Goal: Information Seeking & Learning: Understand process/instructions

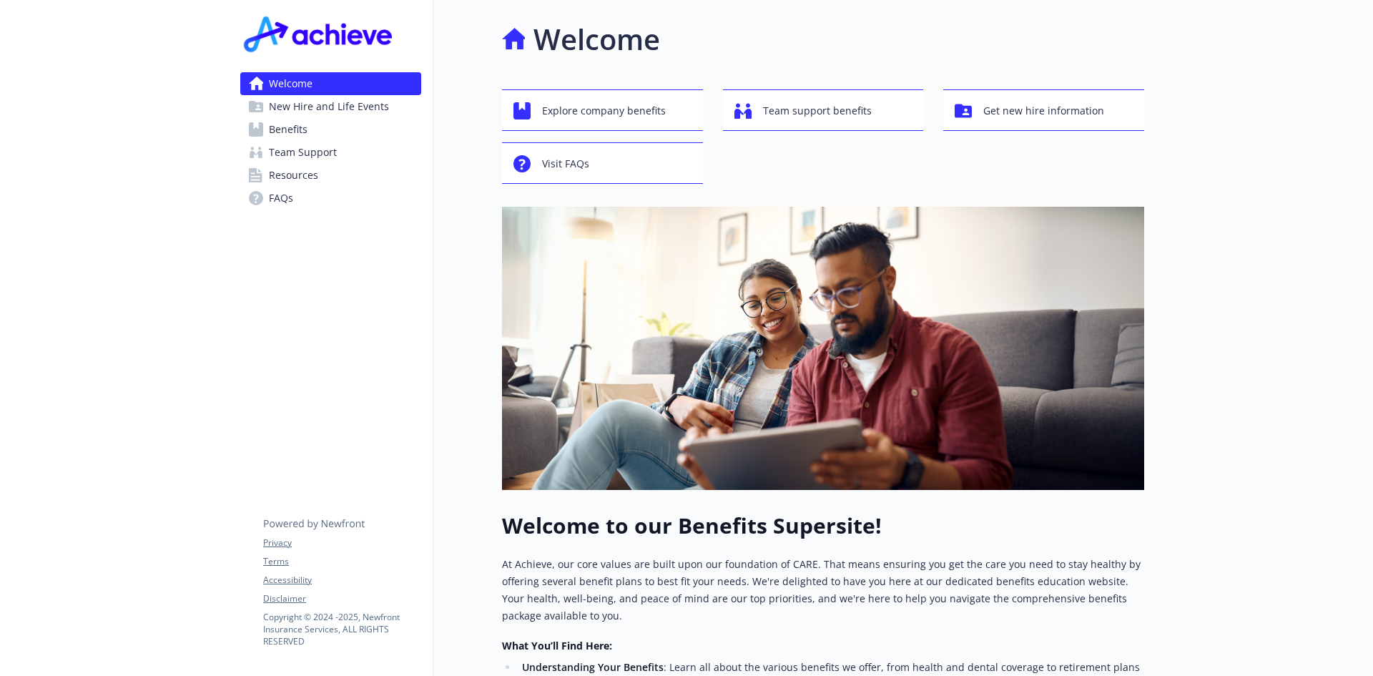
click at [347, 104] on span "New Hire and Life Events" at bounding box center [329, 106] width 120 height 23
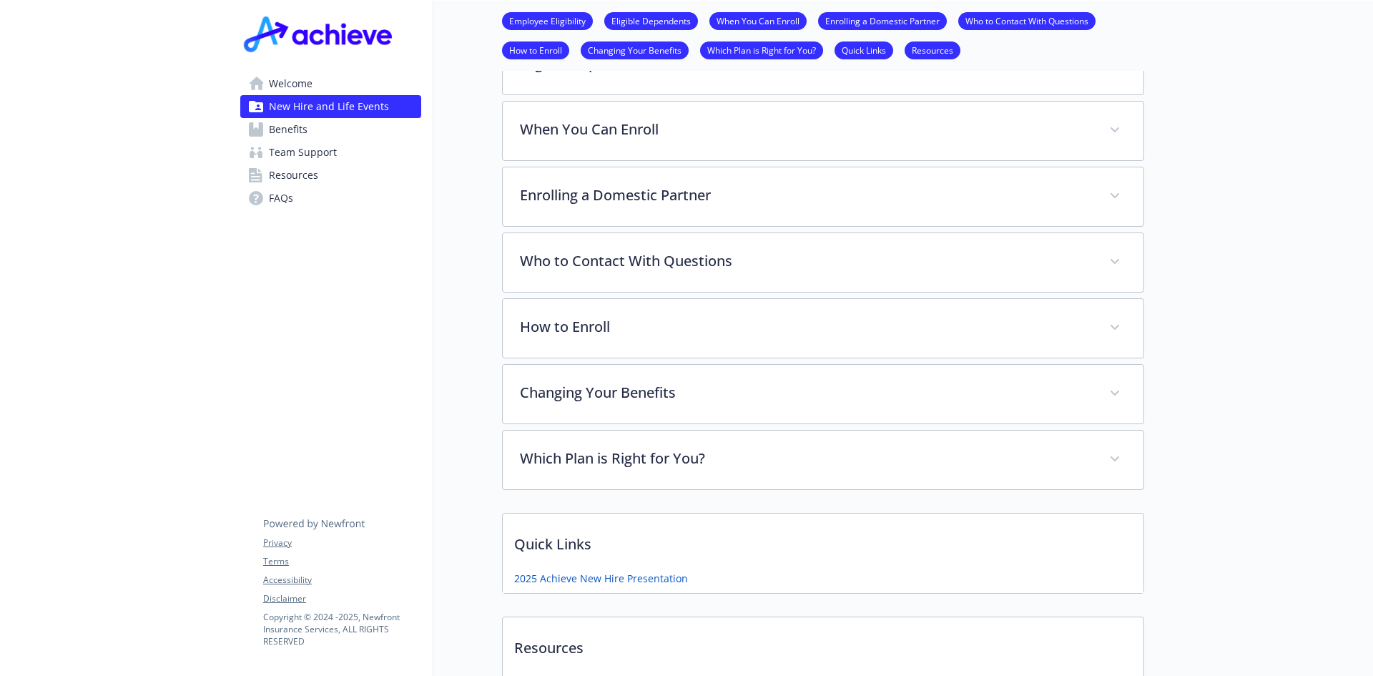
scroll to position [572, 0]
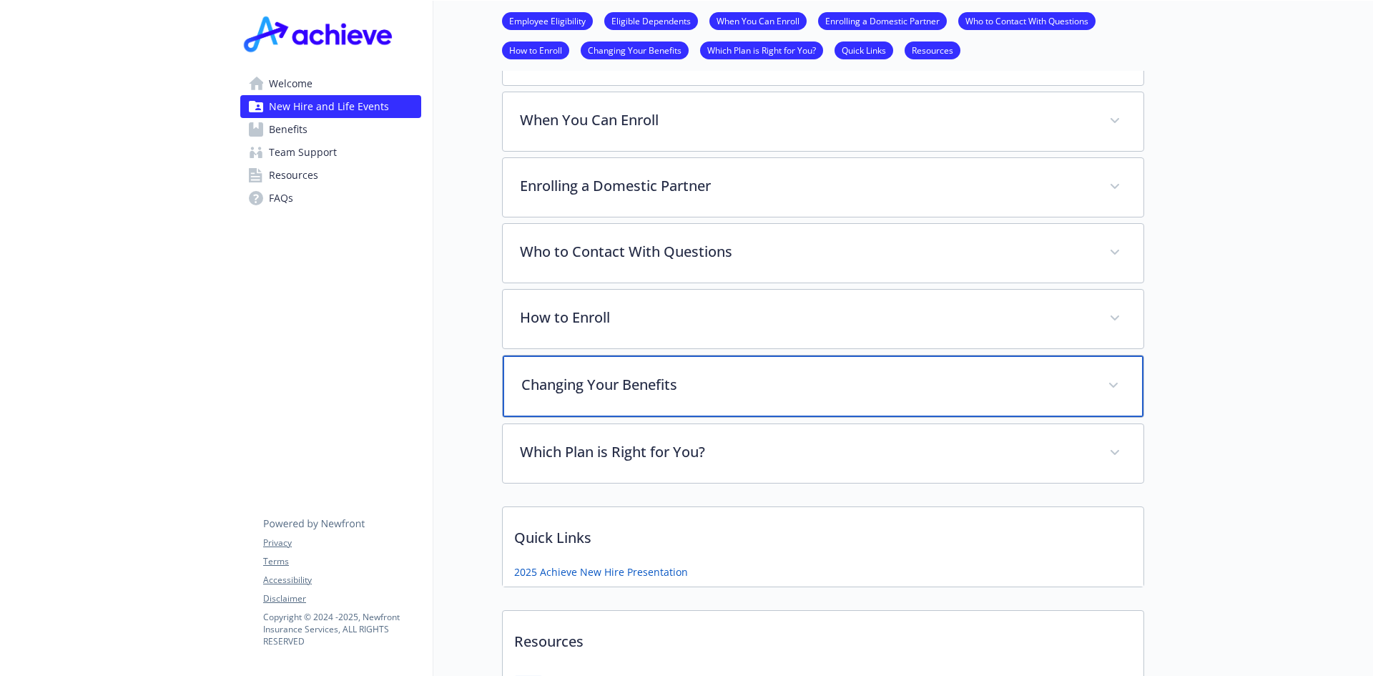
click at [610, 380] on p "Changing Your Benefits" at bounding box center [805, 384] width 569 height 21
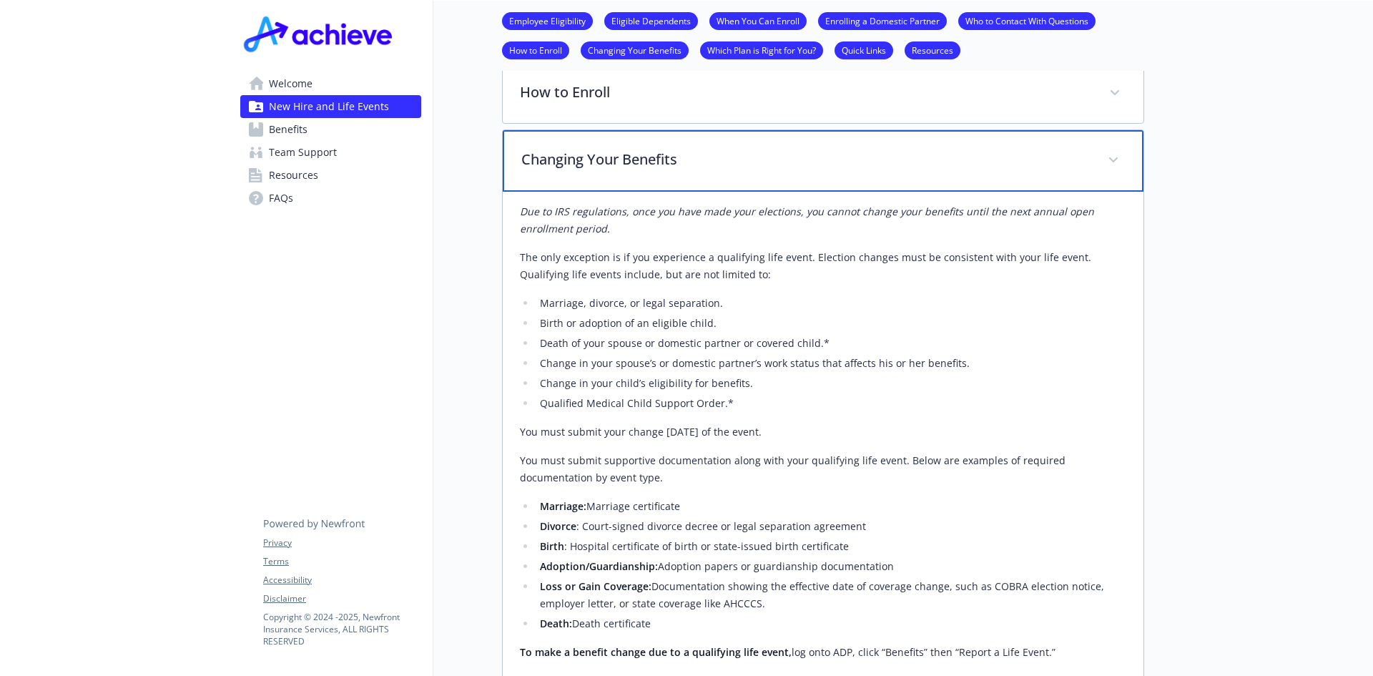
scroll to position [715, 0]
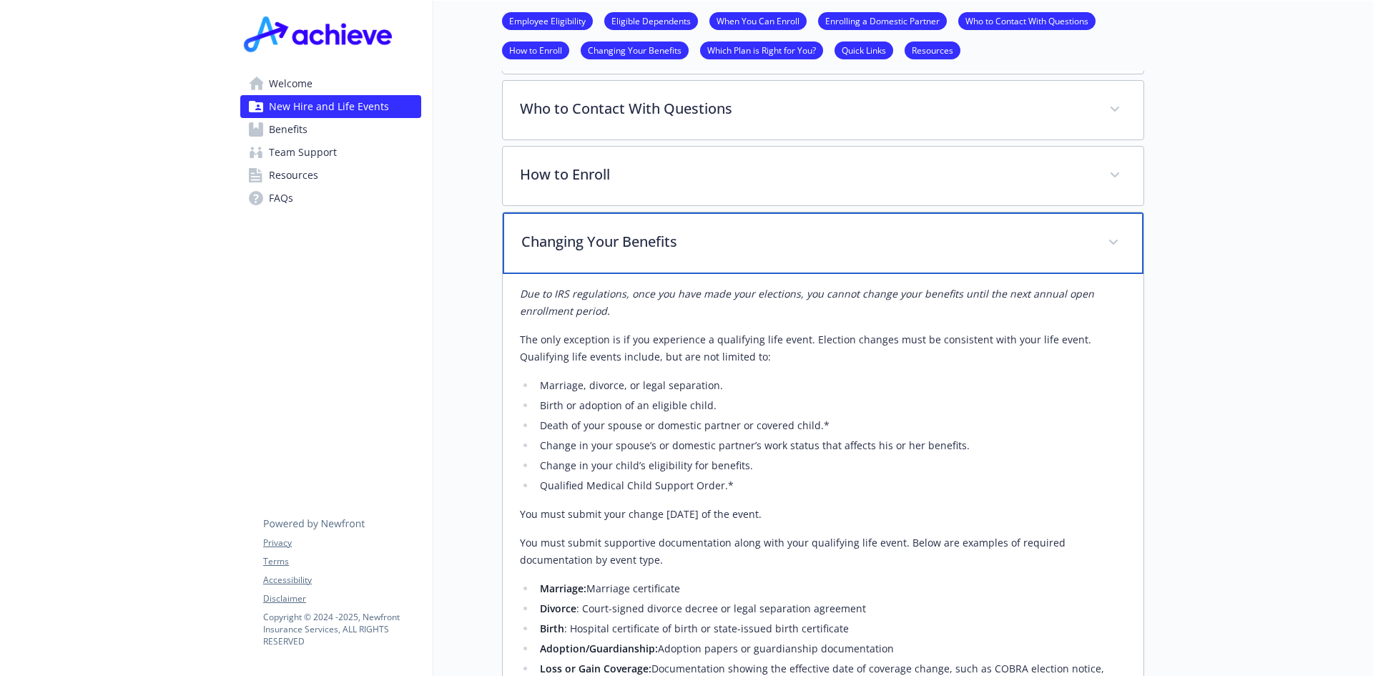
click at [622, 242] on p "Changing Your Benefits" at bounding box center [805, 241] width 569 height 21
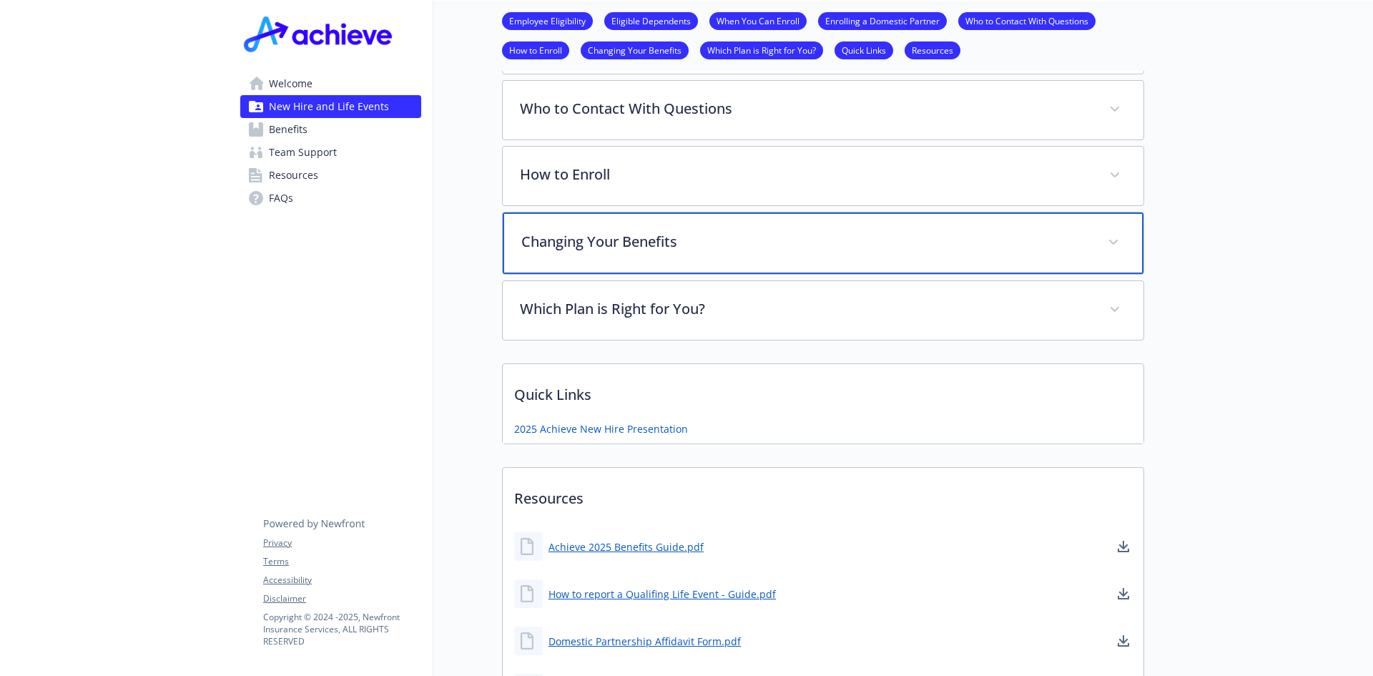
click at [622, 242] on p "Changing Your Benefits" at bounding box center [805, 241] width 569 height 21
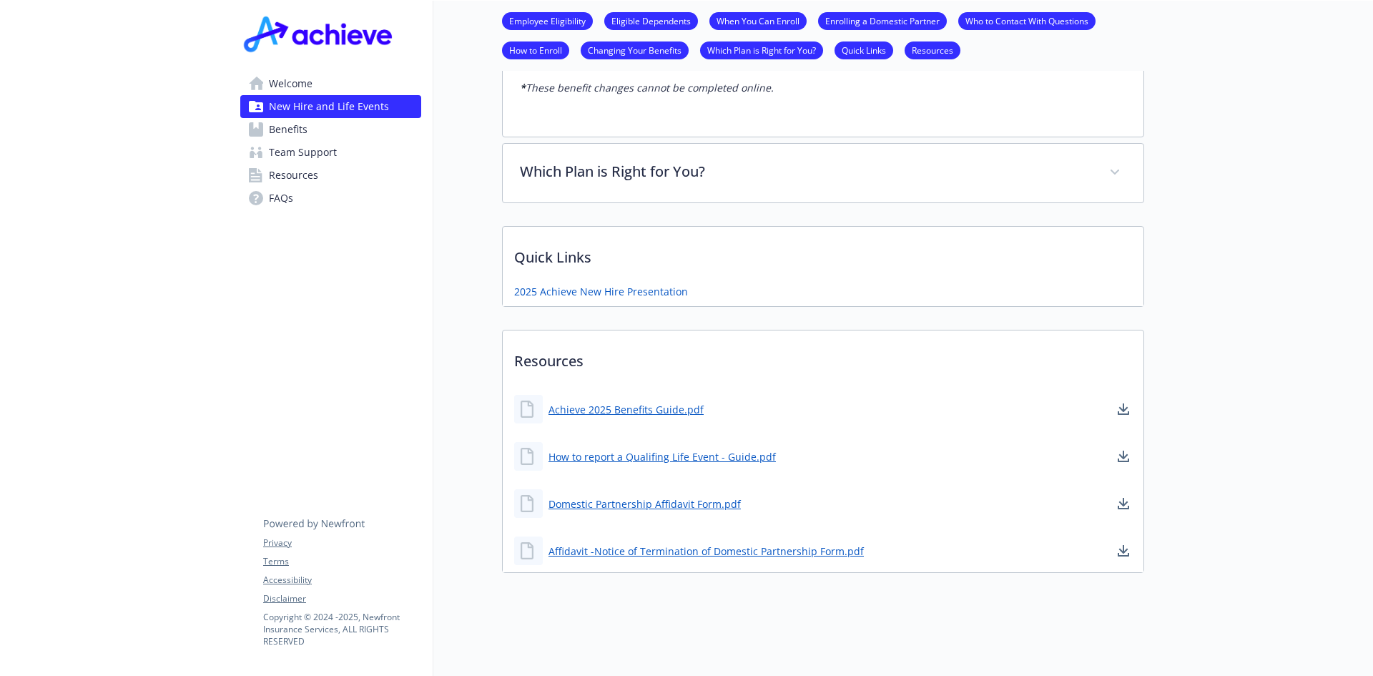
scroll to position [1401, 0]
click at [282, 196] on span "FAQs" at bounding box center [281, 198] width 24 height 23
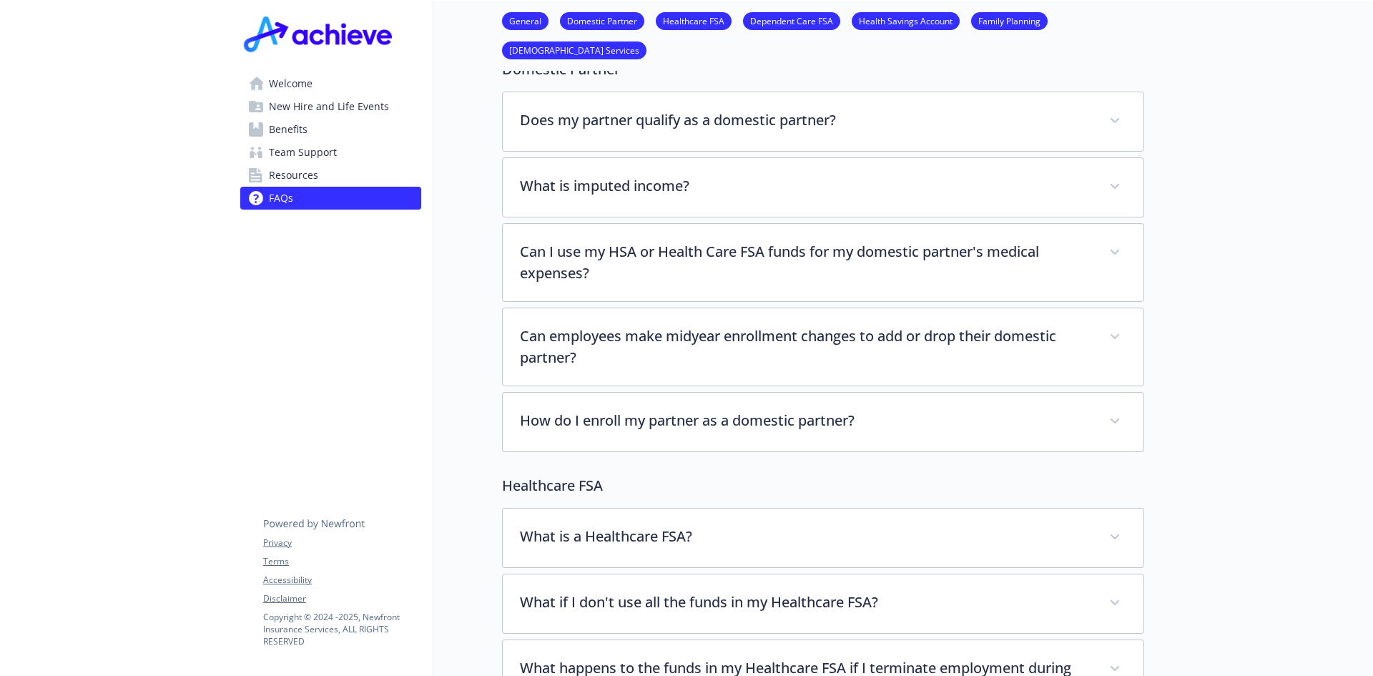
scroll to position [39, 0]
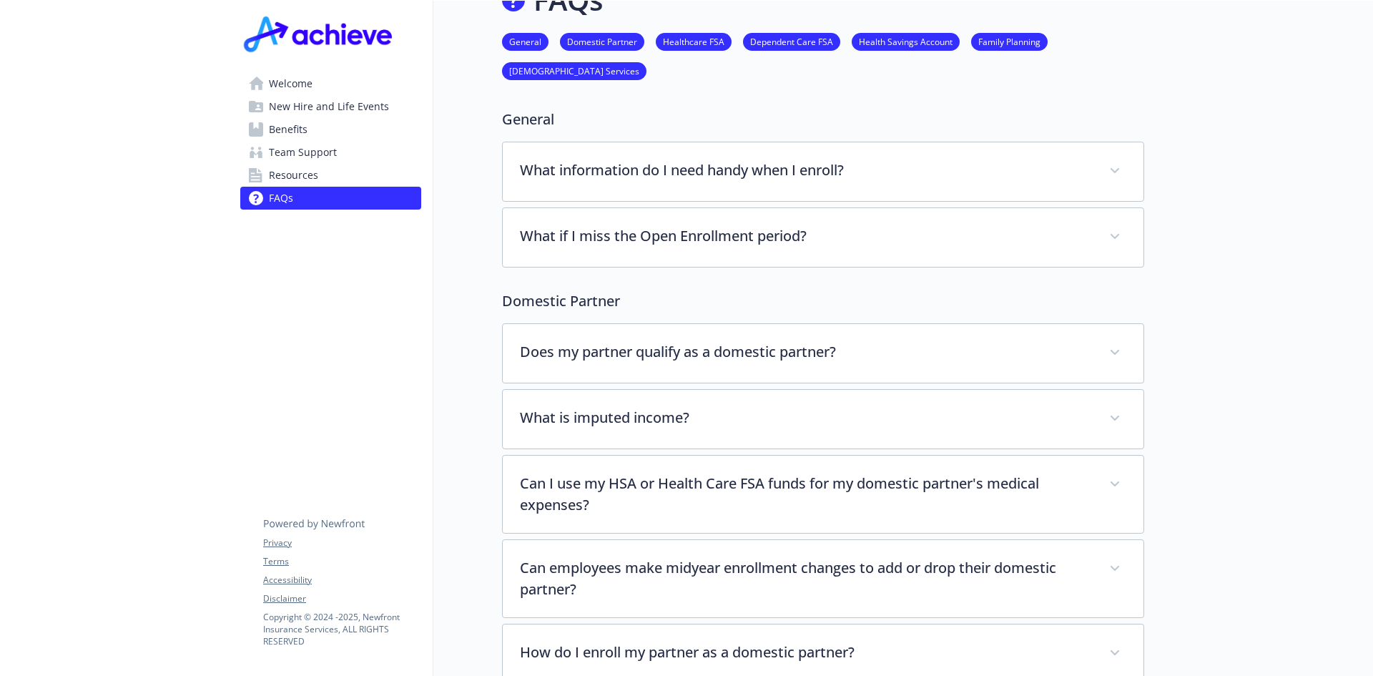
click at [315, 172] on span "Resources" at bounding box center [293, 175] width 49 height 23
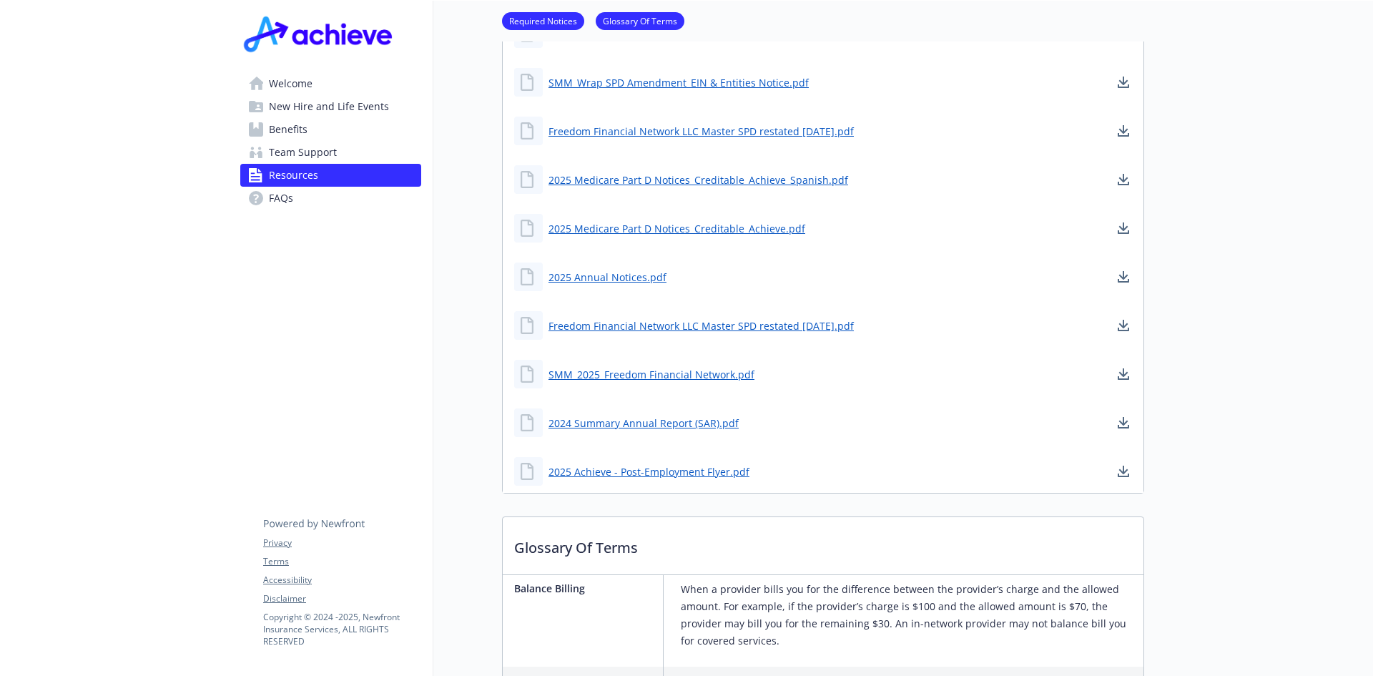
scroll to position [540, 0]
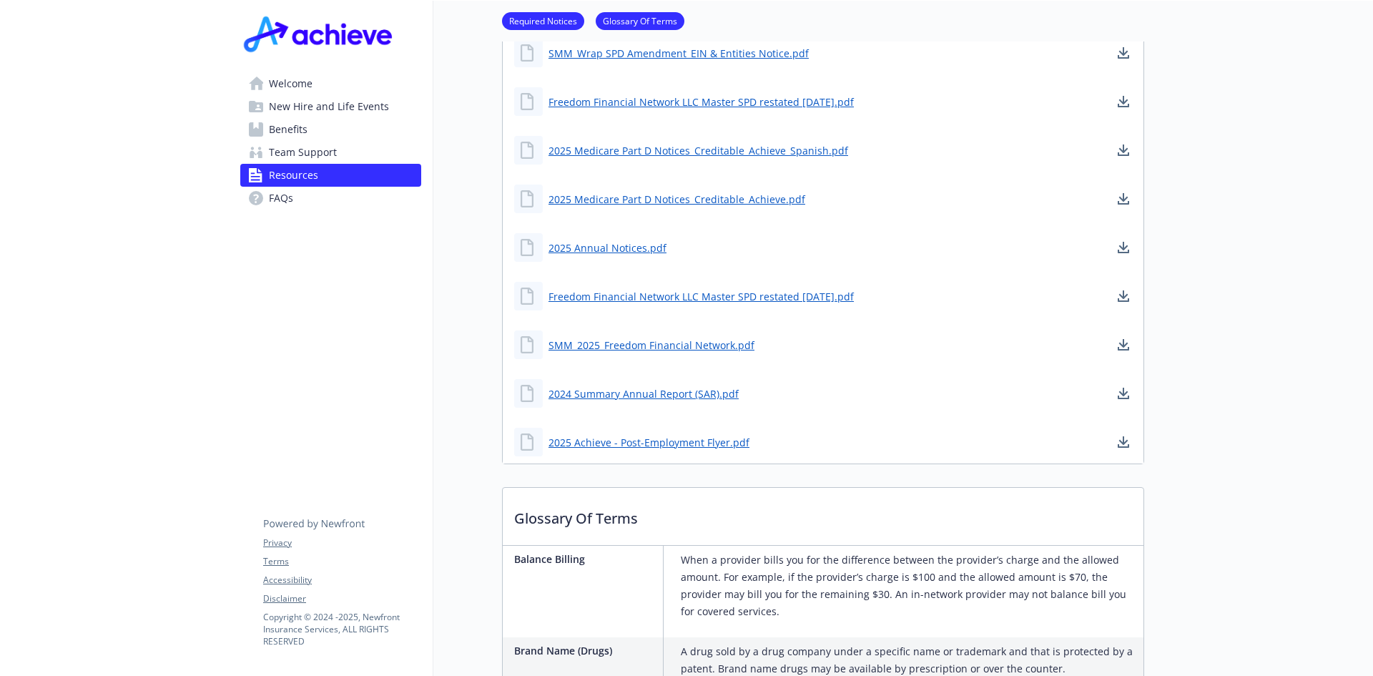
click at [295, 124] on span "Benefits" at bounding box center [288, 129] width 39 height 23
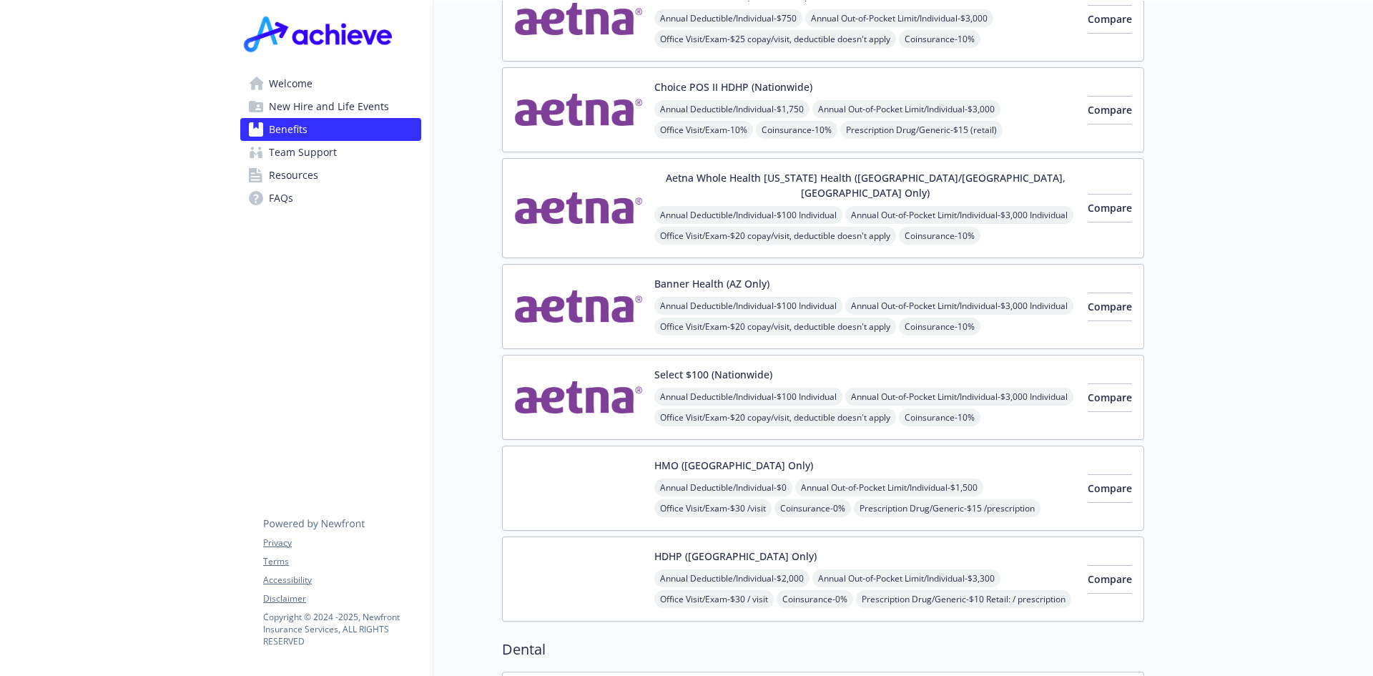
scroll to position [111, 0]
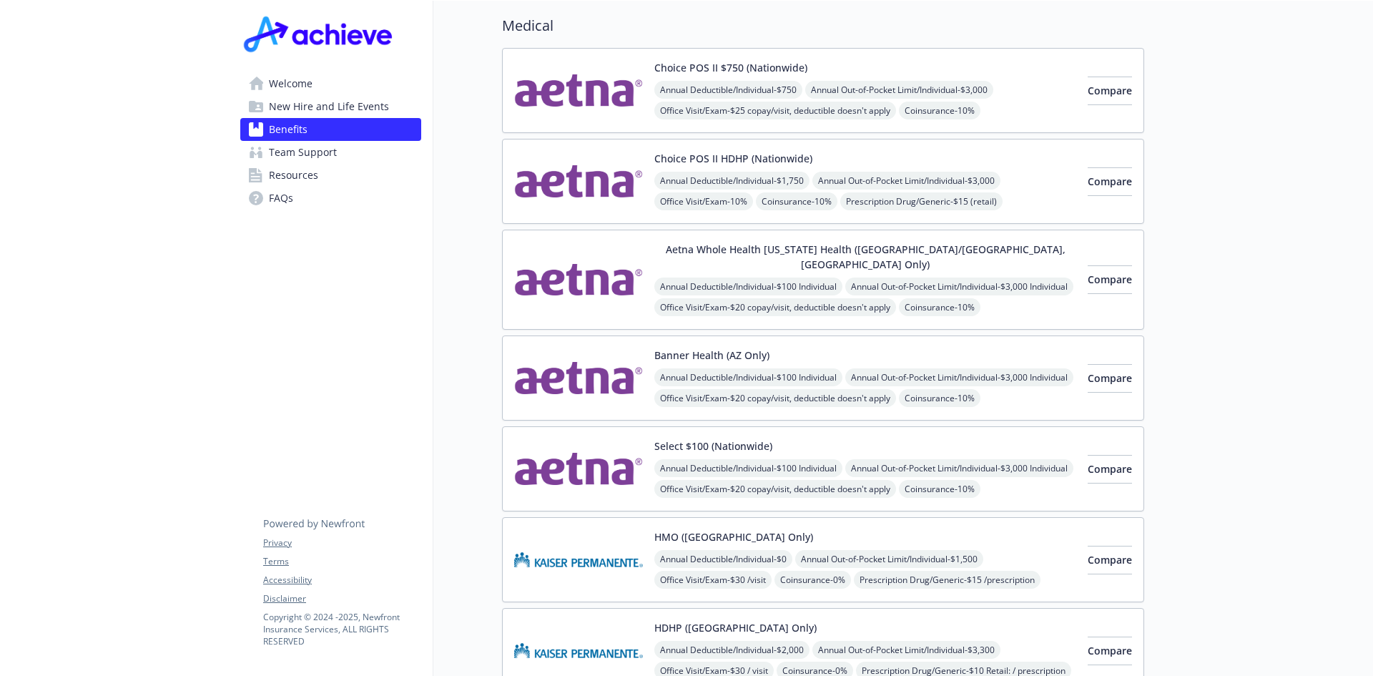
click at [335, 107] on span "New Hire and Life Events" at bounding box center [329, 106] width 120 height 23
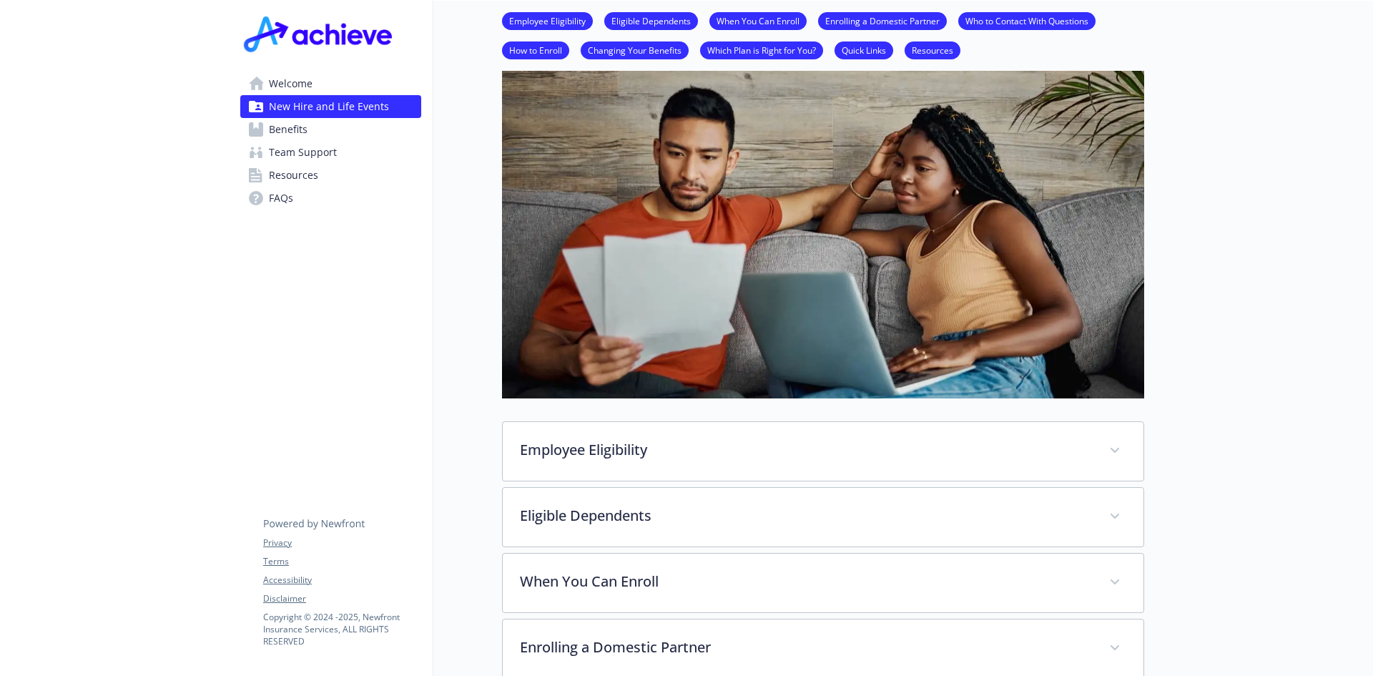
scroll to position [860, 0]
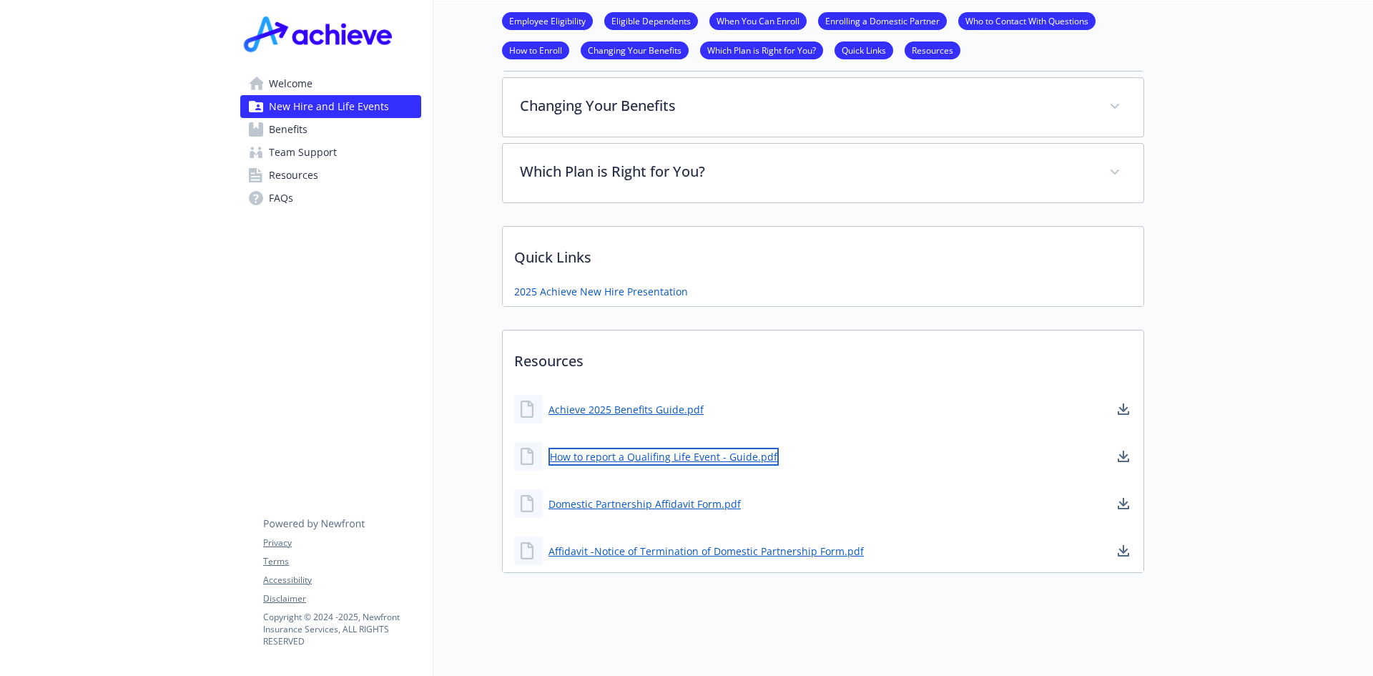
click at [690, 448] on link "How to report a Qualifing Life Event - Guide.pdf" at bounding box center [664, 457] width 230 height 18
